Goal: Transaction & Acquisition: Download file/media

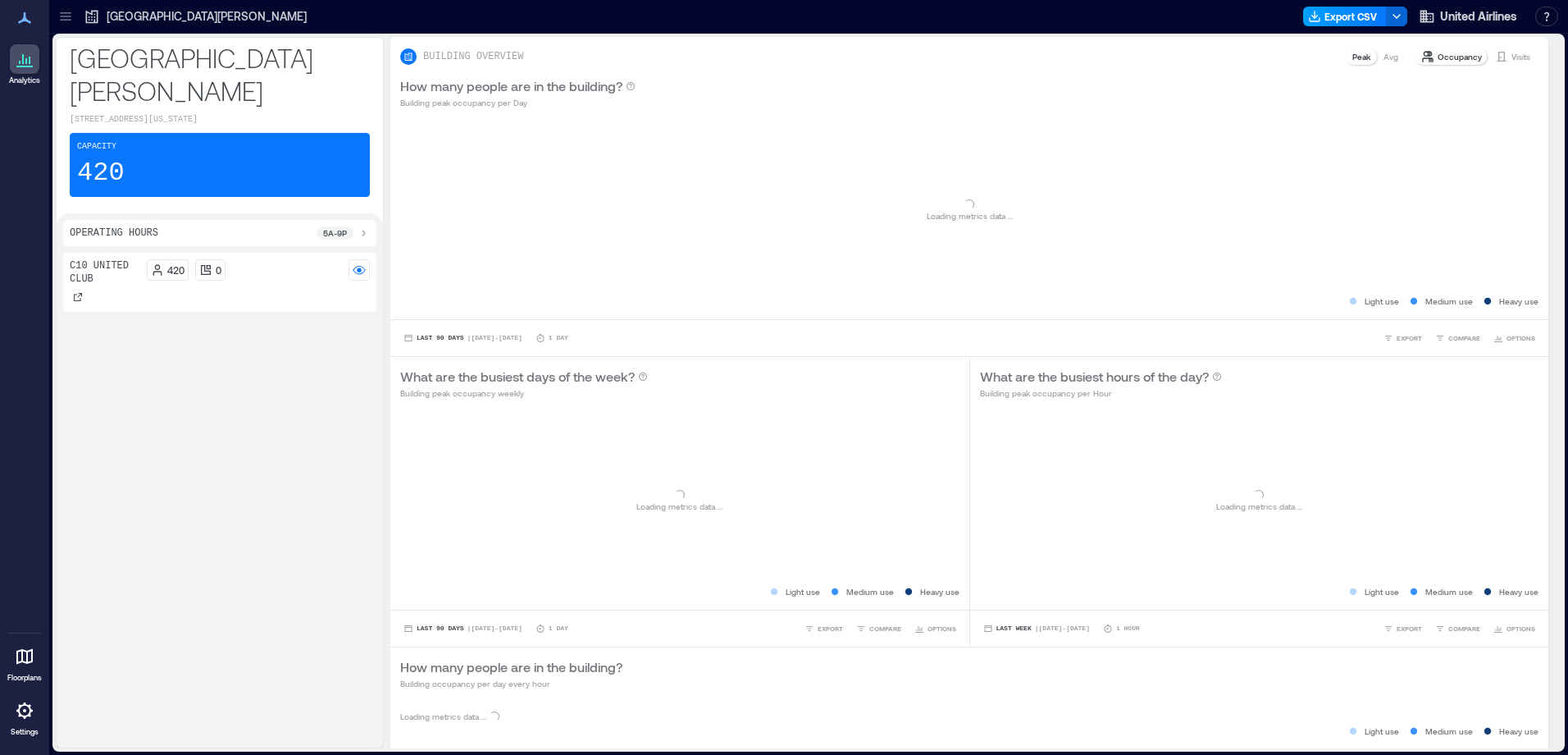
click at [1043, 14] on button "Export CSV" at bounding box center [1345, 16] width 84 height 19
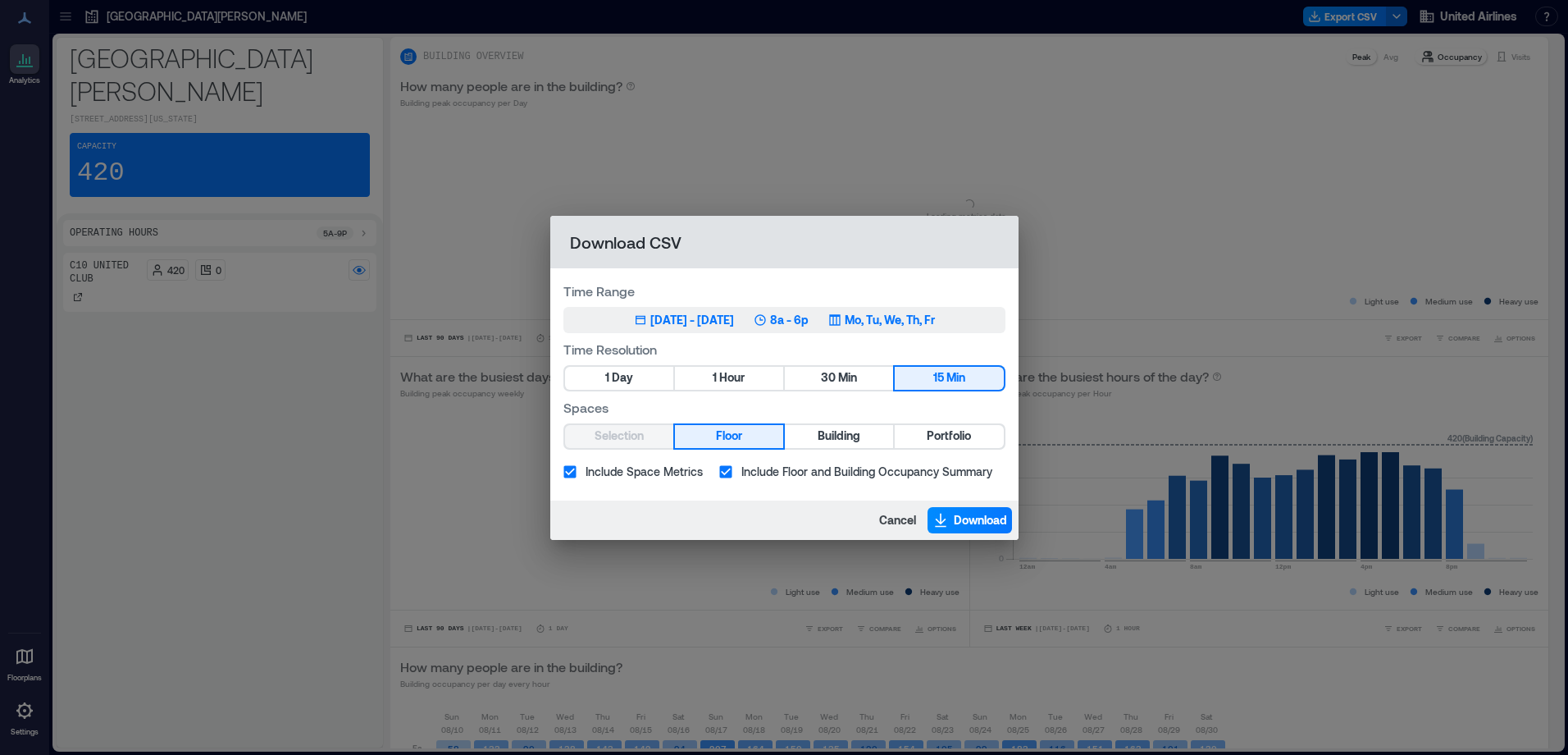
click at [707, 318] on div "[DATE] - [DATE]" at bounding box center [692, 320] width 84 height 17
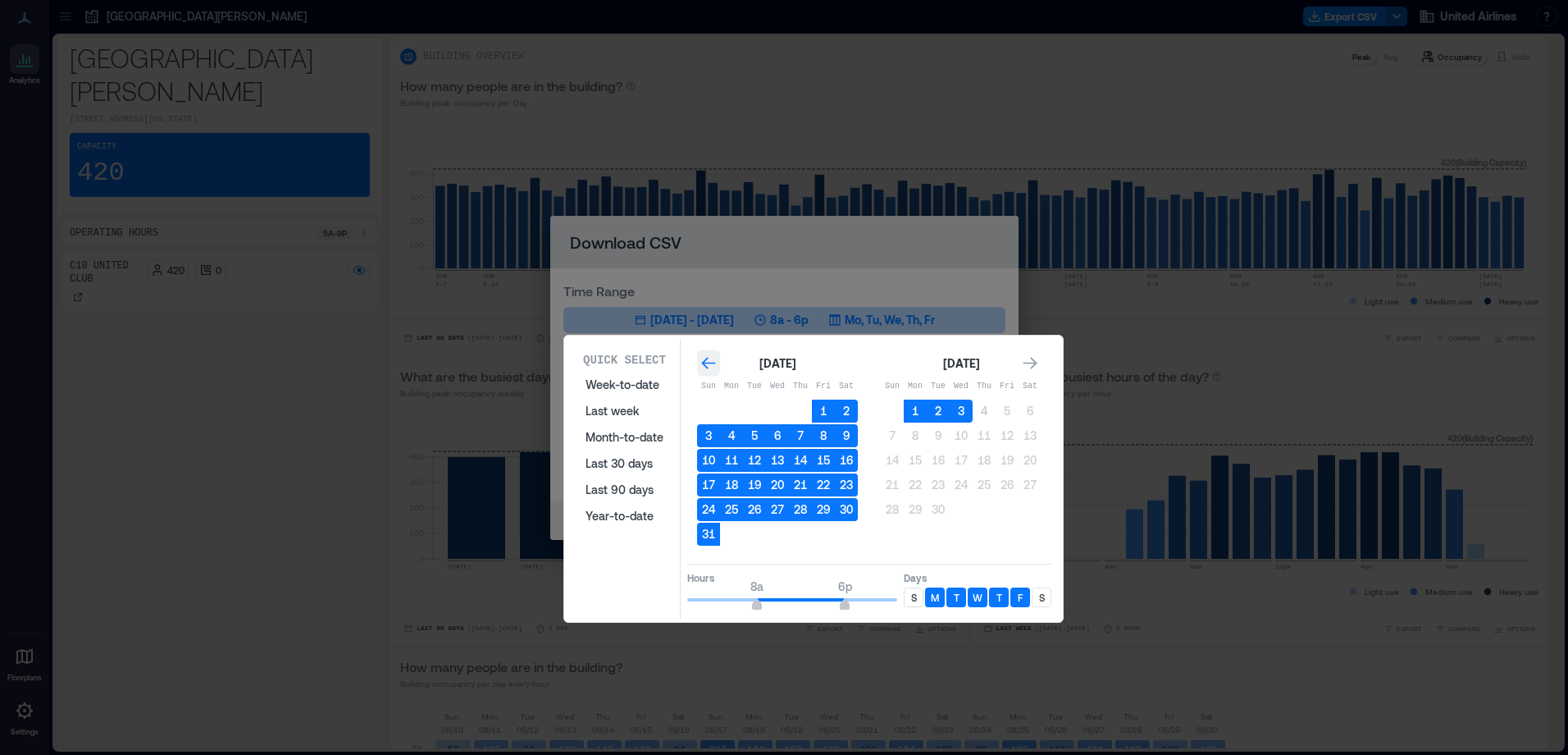
click at [698, 362] on div "Go to previous month" at bounding box center [709, 364] width 23 height 26
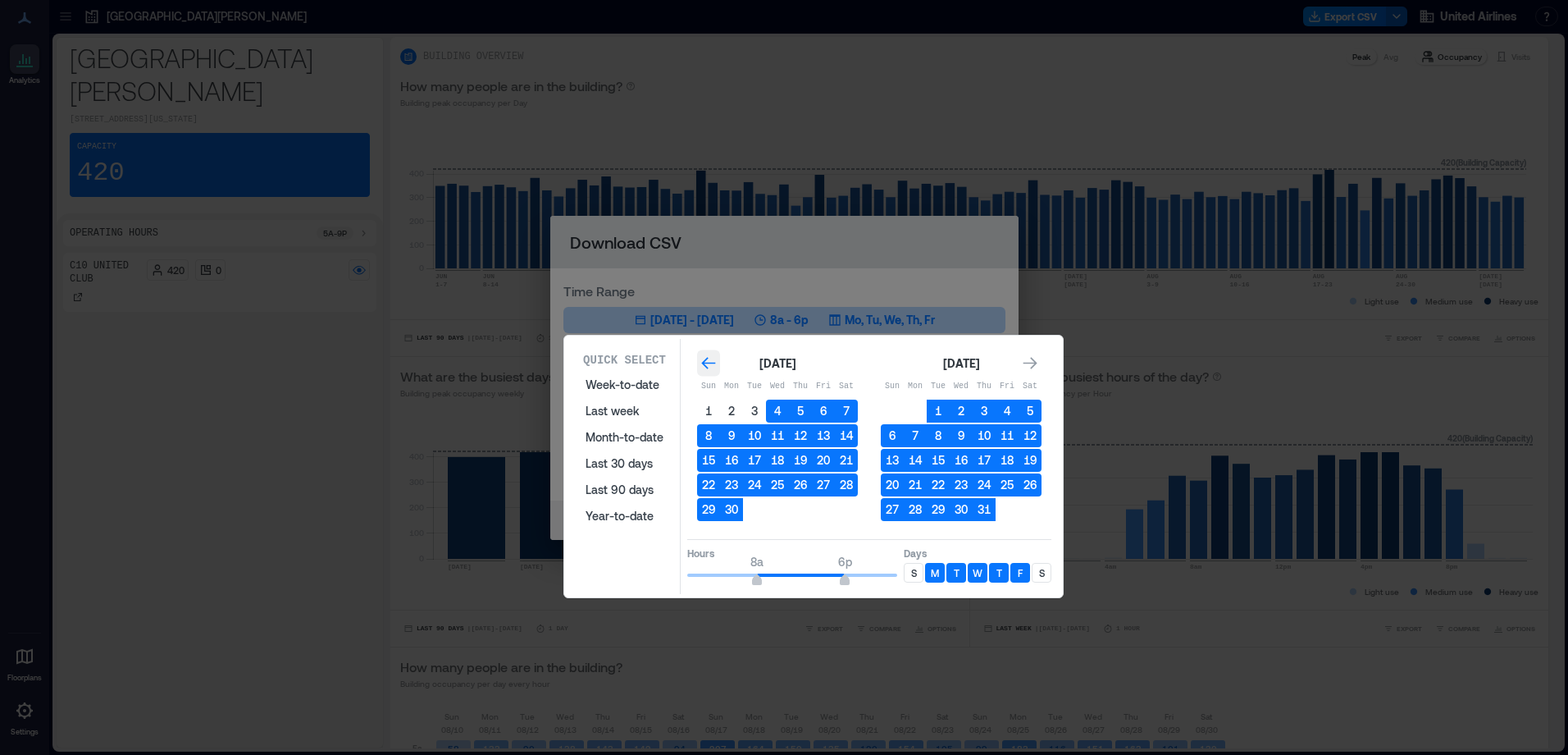
click at [698, 362] on div "Go to previous month" at bounding box center [709, 364] width 23 height 26
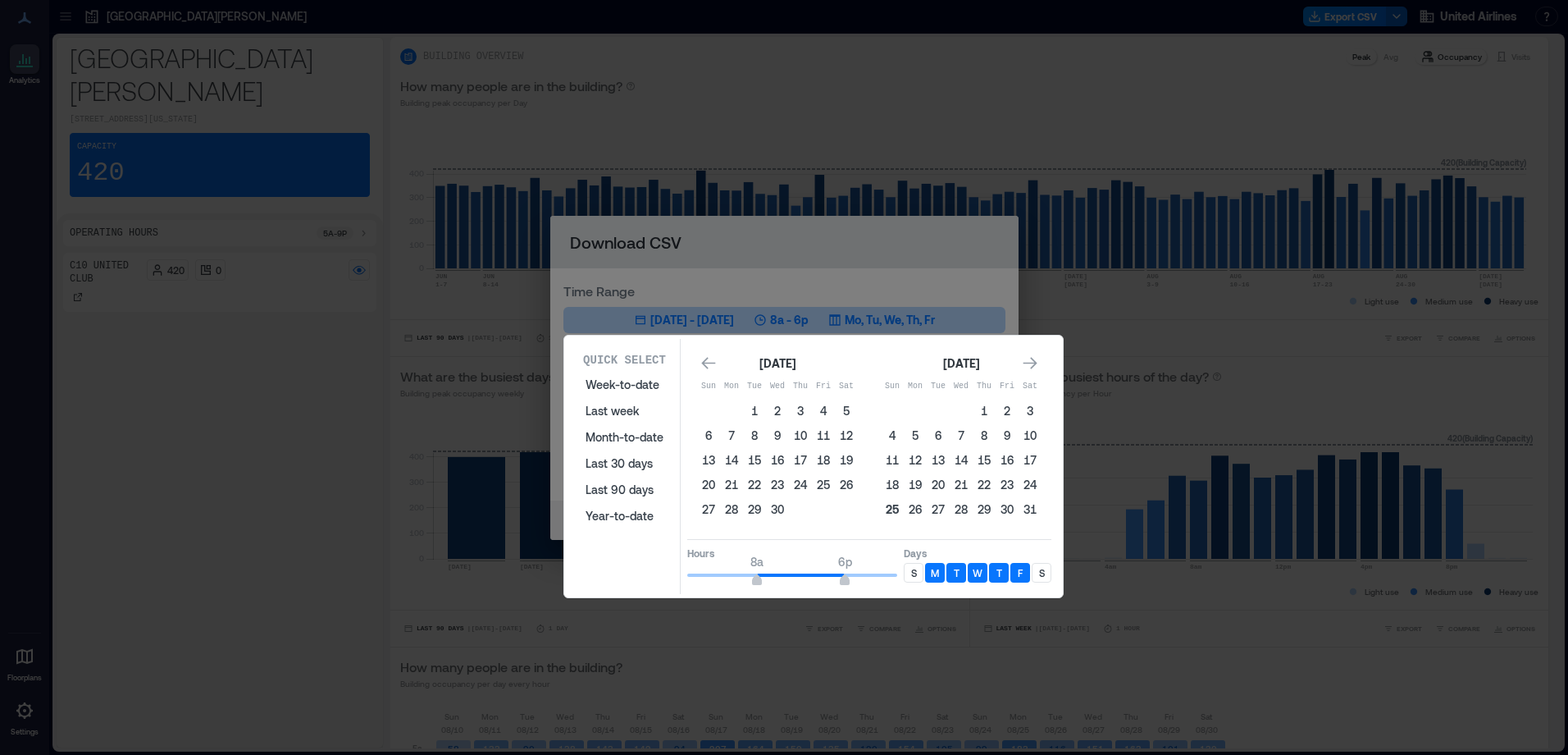
click at [894, 458] on button "25" at bounding box center [893, 510] width 23 height 23
click at [1026, 364] on icon "Go to next month" at bounding box center [1029, 363] width 17 height 17
click at [753, 434] on button "10" at bounding box center [755, 435] width 23 height 23
click at [916, 458] on p "S" at bounding box center [914, 572] width 6 height 13
click at [1043, 458] on div "S" at bounding box center [1042, 572] width 19 height 19
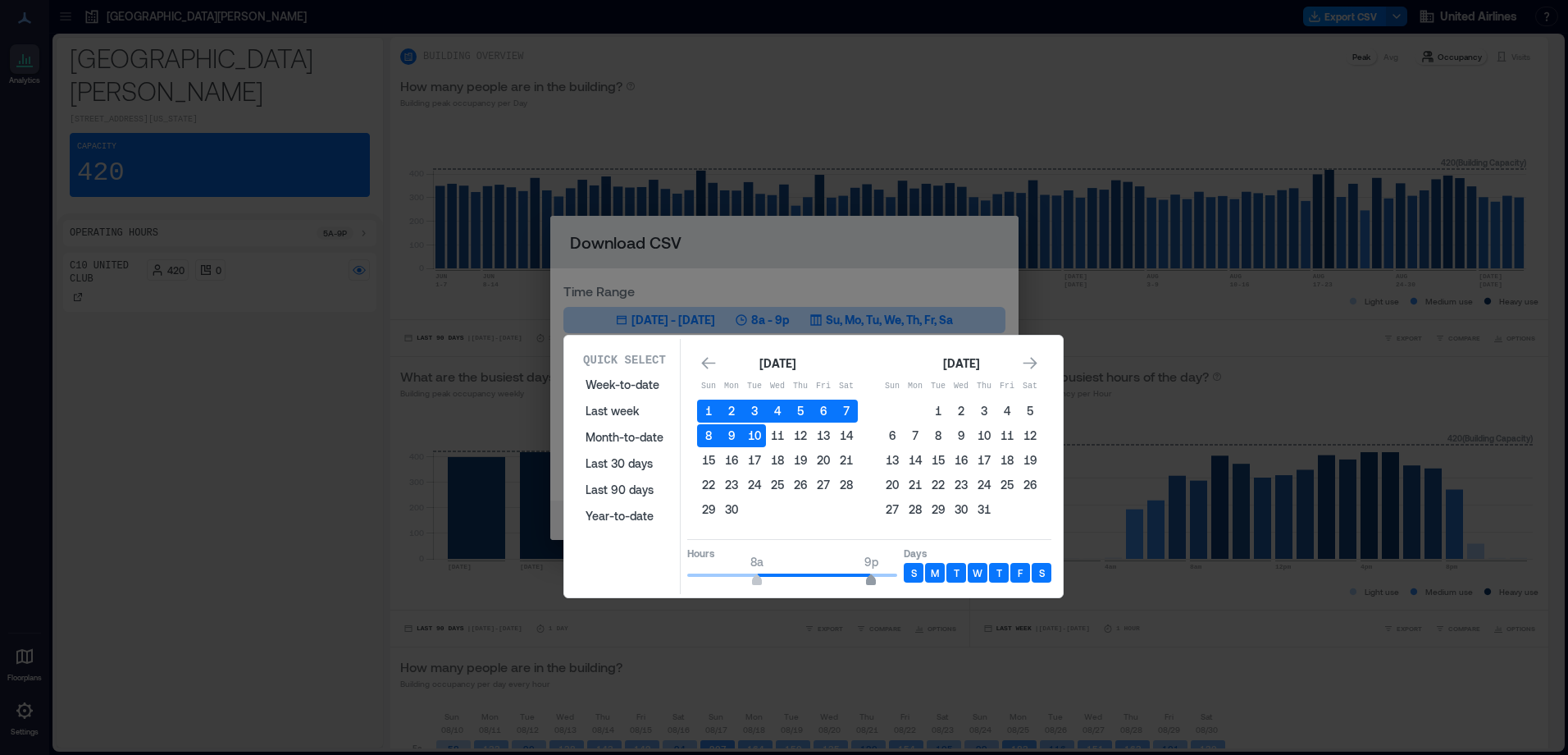
type input "**"
drag, startPoint x: 847, startPoint y: 578, endPoint x: 876, endPoint y: 581, distance: 29.2
click at [876, 458] on span "10p" at bounding box center [879, 581] width 10 height 6
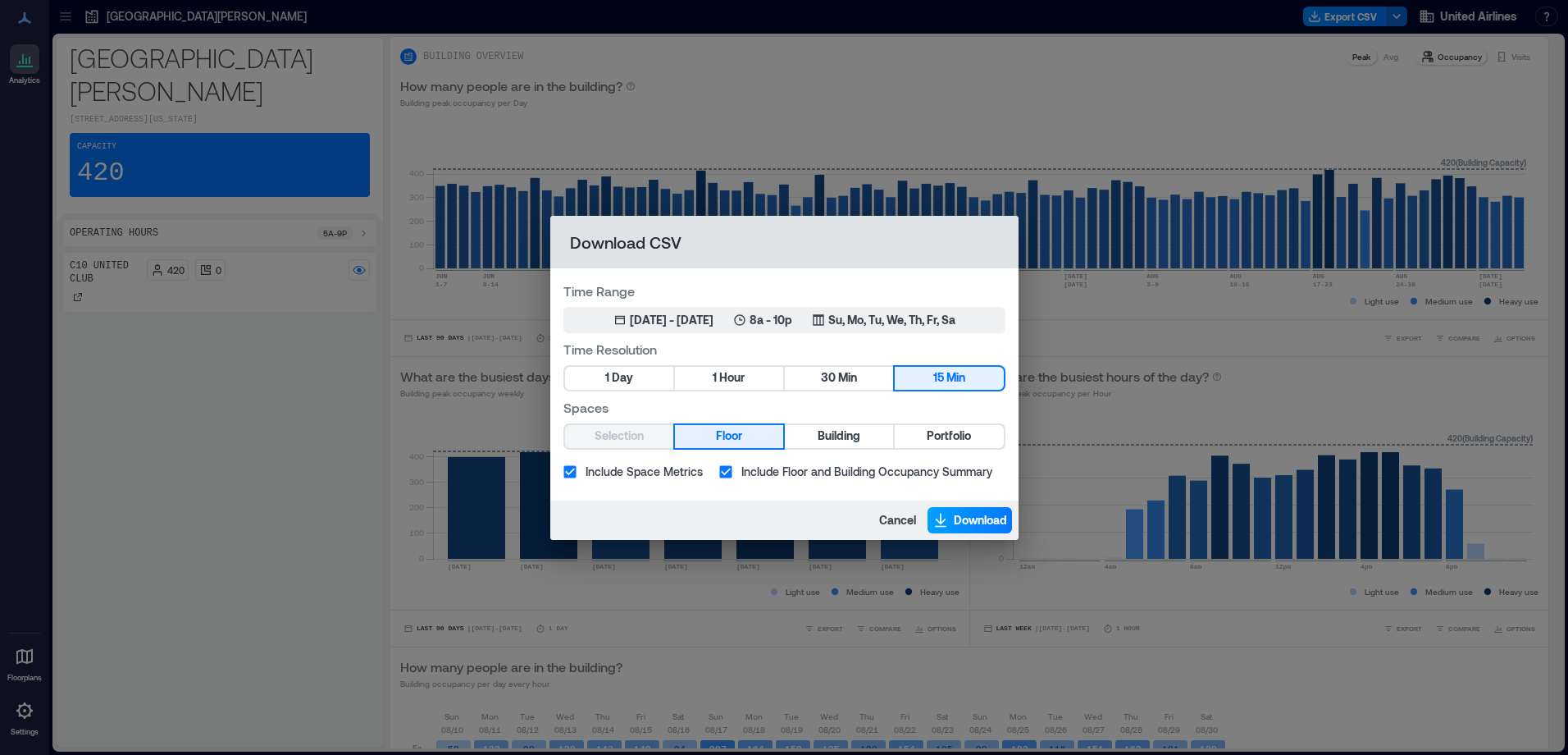
click at [987, 458] on span "Download" at bounding box center [980, 520] width 53 height 17
